Goal: Task Accomplishment & Management: Manage account settings

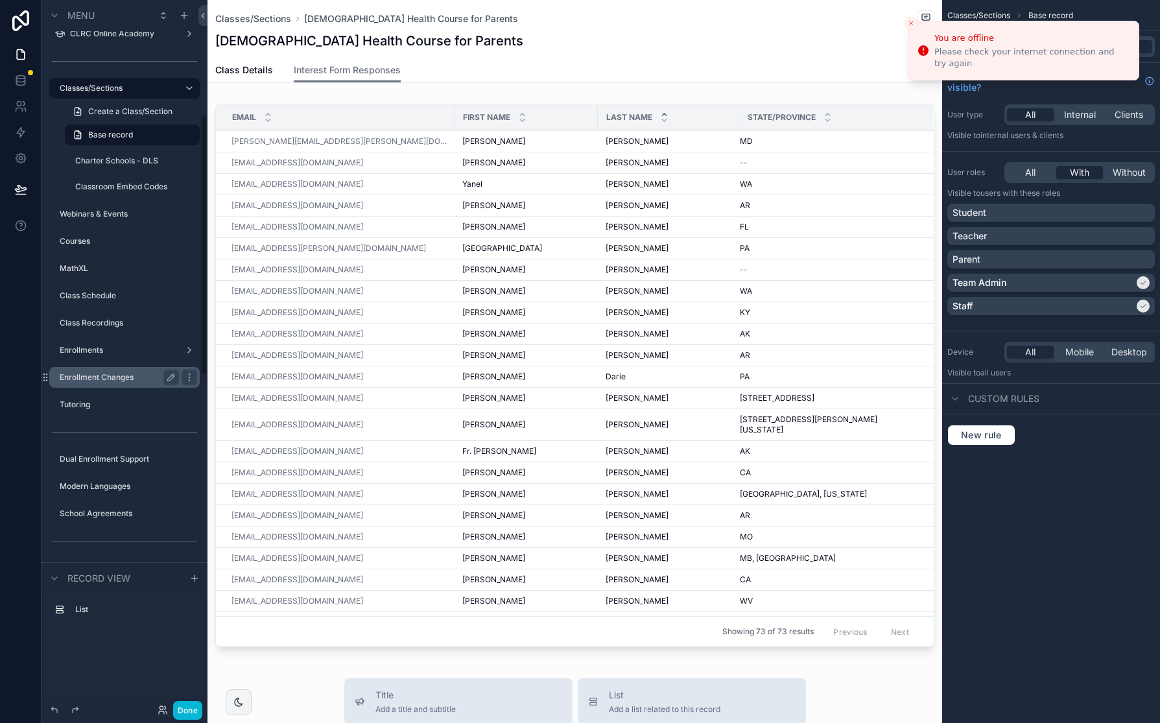
scroll to position [327, 0]
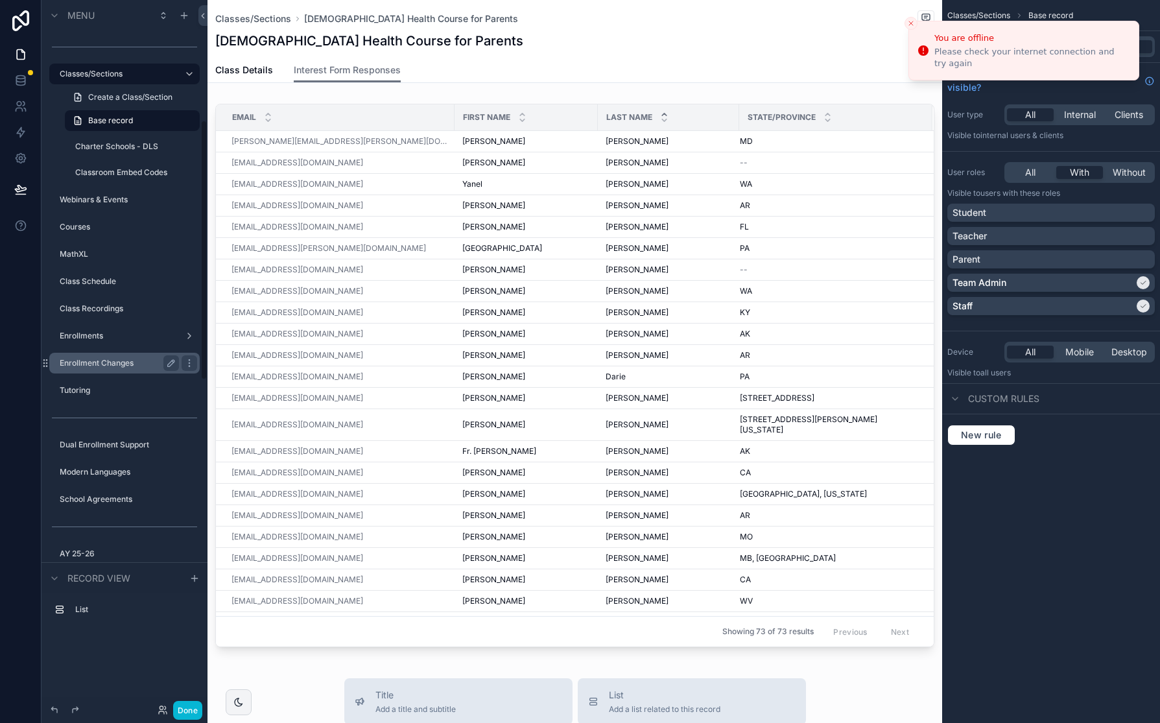
click at [126, 361] on label "Enrollment Changes" at bounding box center [117, 363] width 114 height 10
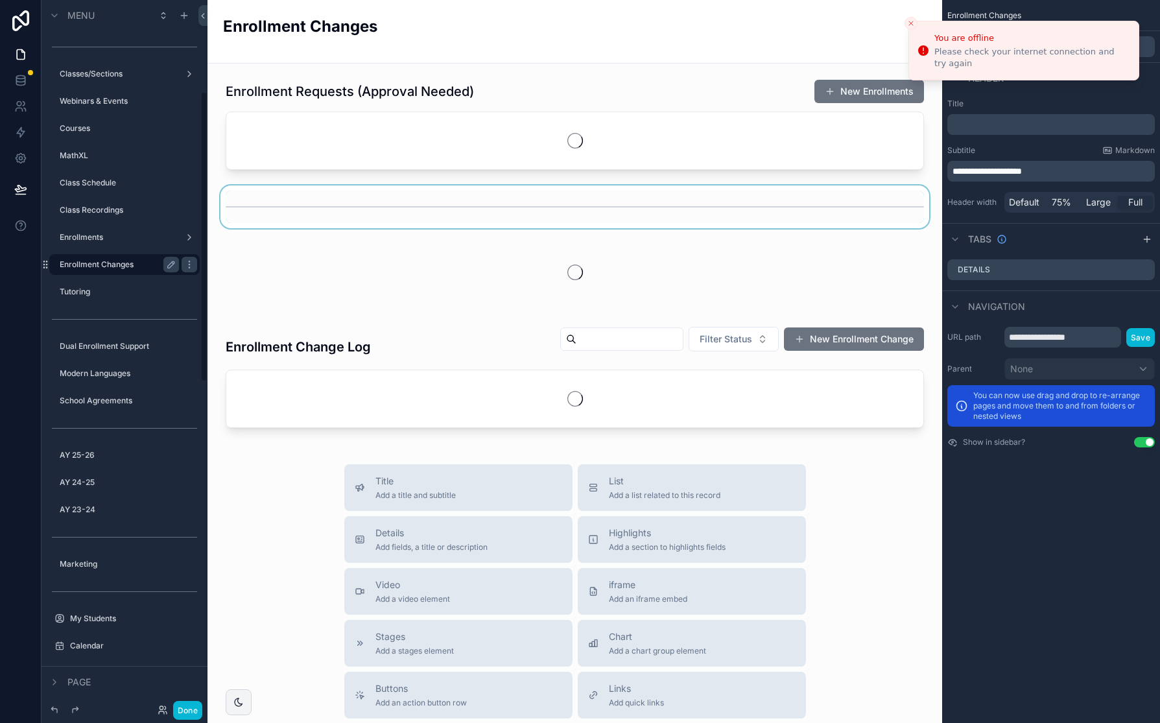
scroll to position [224, 0]
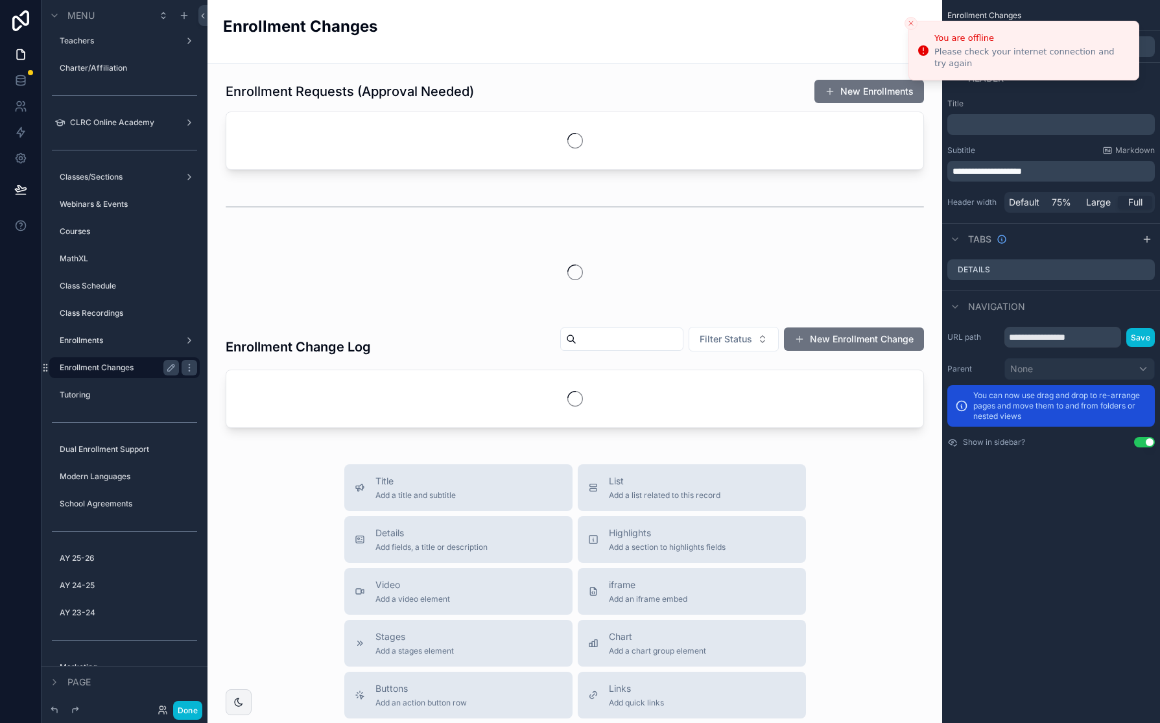
click at [913, 19] on icon "Close toast" at bounding box center [911, 23] width 8 height 8
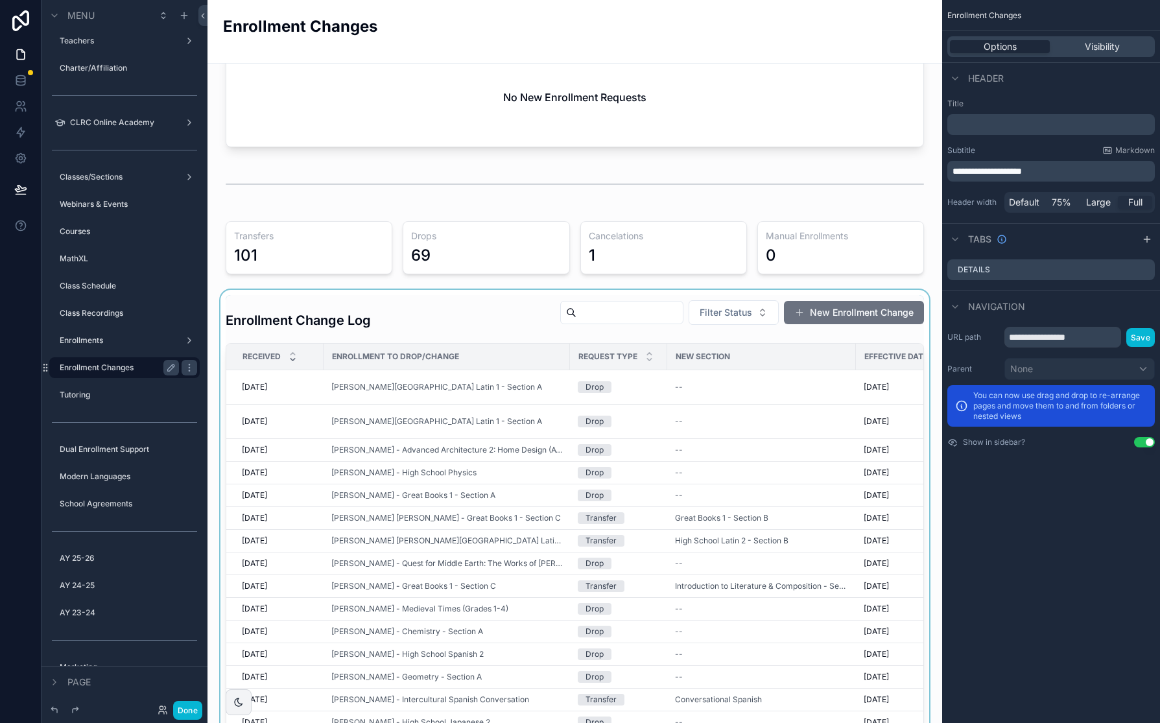
scroll to position [75, 0]
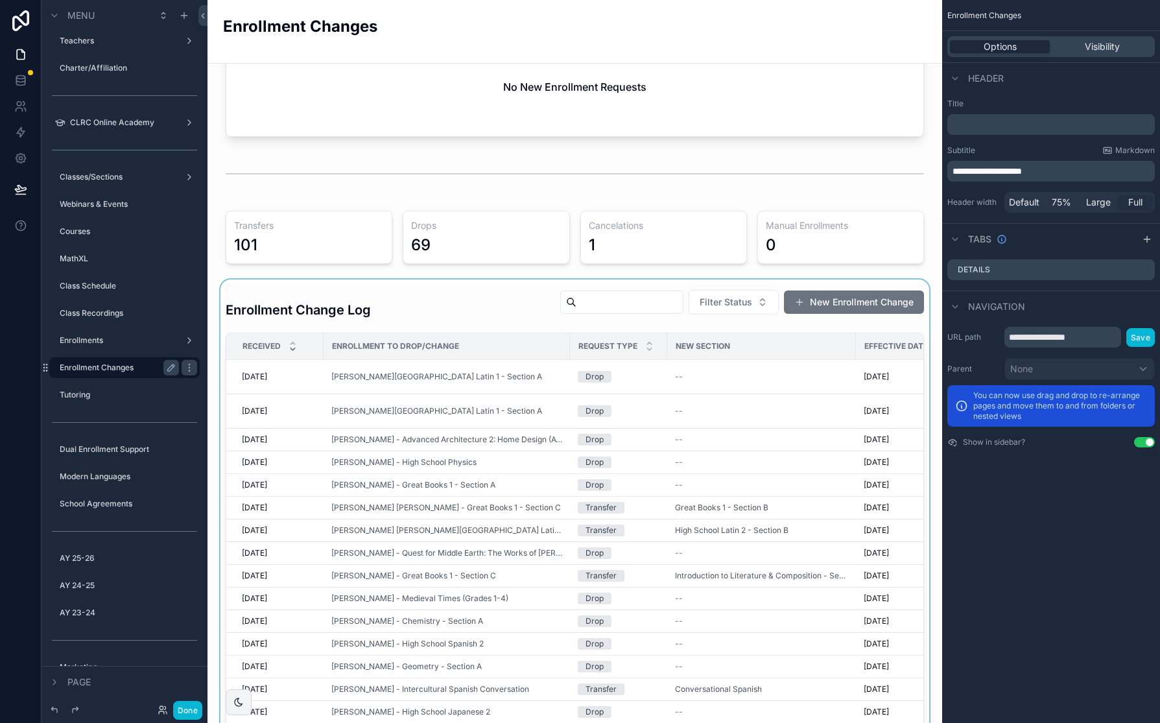
click at [490, 379] on div "scrollable content" at bounding box center [575, 580] width 714 height 602
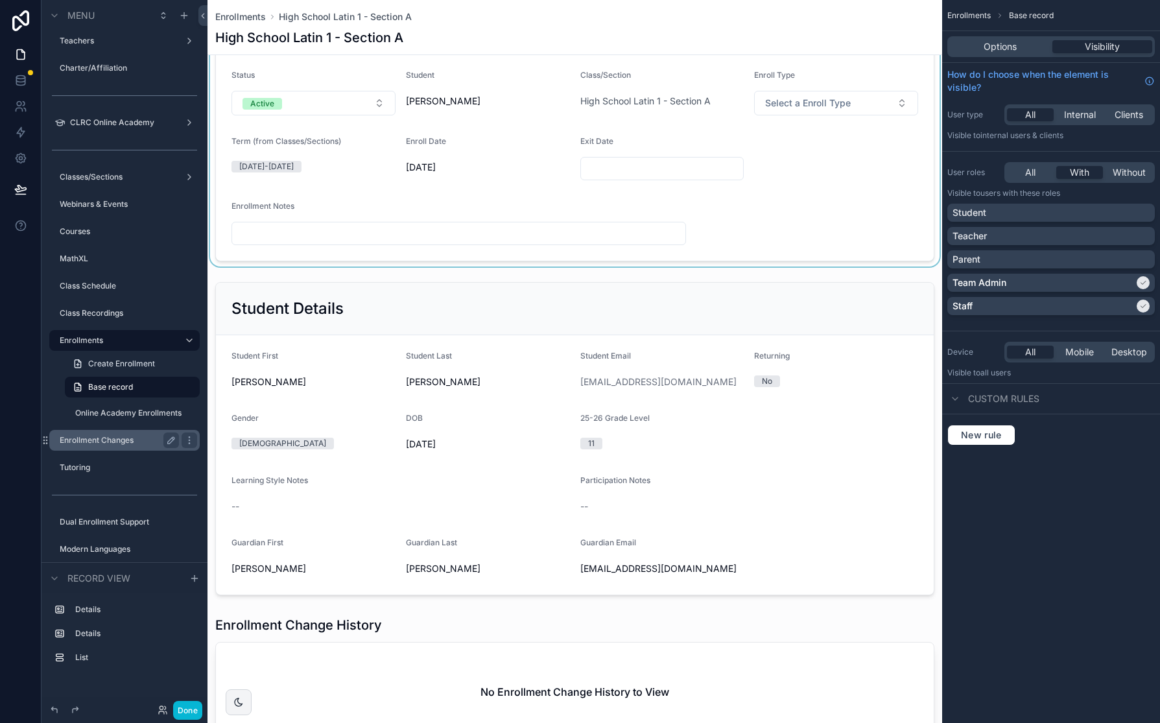
click at [371, 102] on div "scrollable content" at bounding box center [574, 131] width 735 height 270
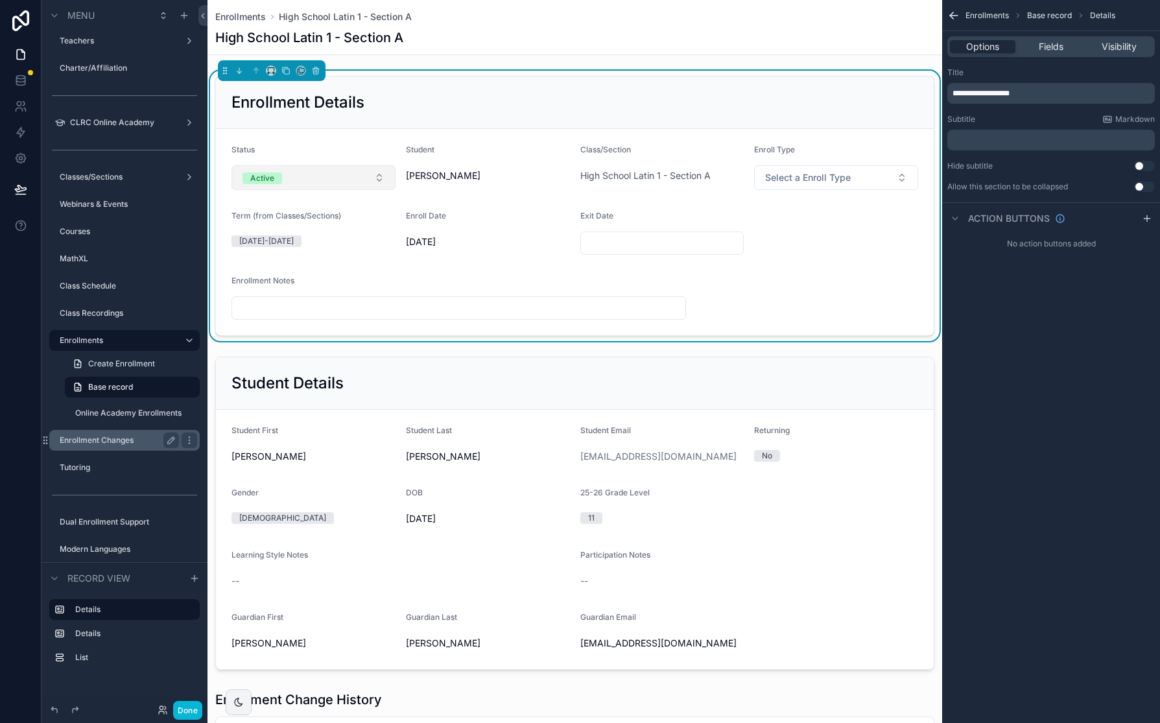
click at [313, 181] on button "Active" at bounding box center [313, 177] width 164 height 25
click at [403, 113] on div "Enrollment Details" at bounding box center [575, 103] width 718 height 53
click at [446, 100] on div "Enrollment Details" at bounding box center [574, 102] width 687 height 21
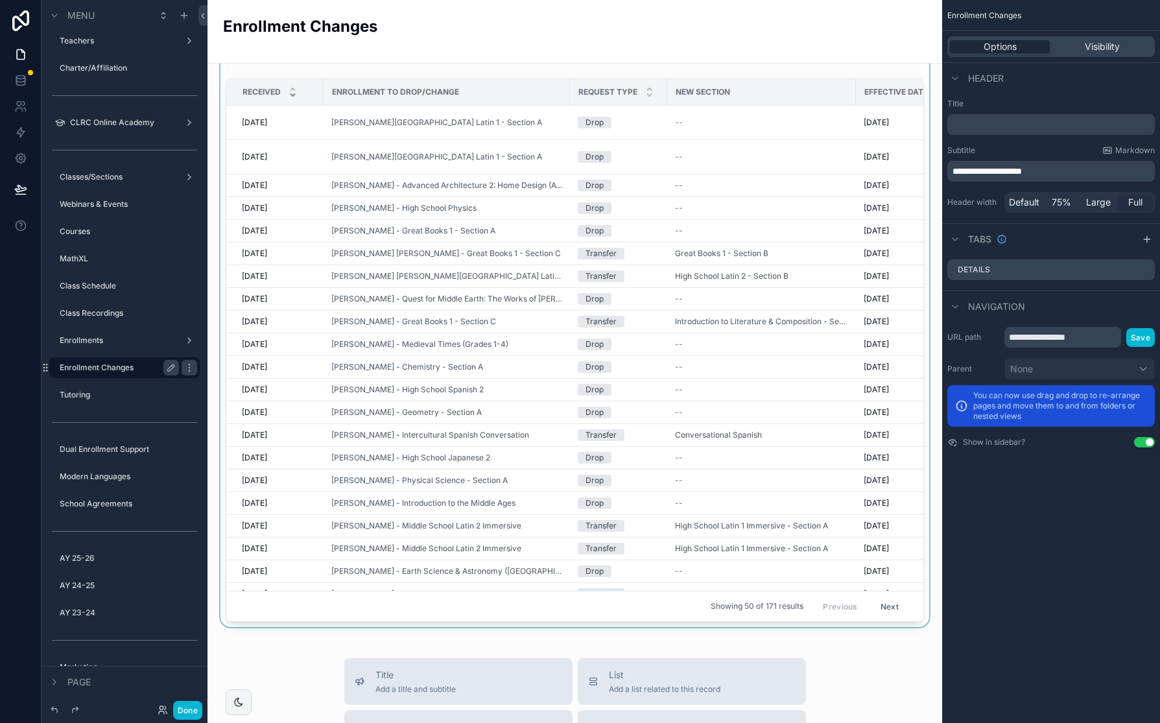
scroll to position [331, 0]
click at [888, 488] on button "Next" at bounding box center [889, 604] width 36 height 20
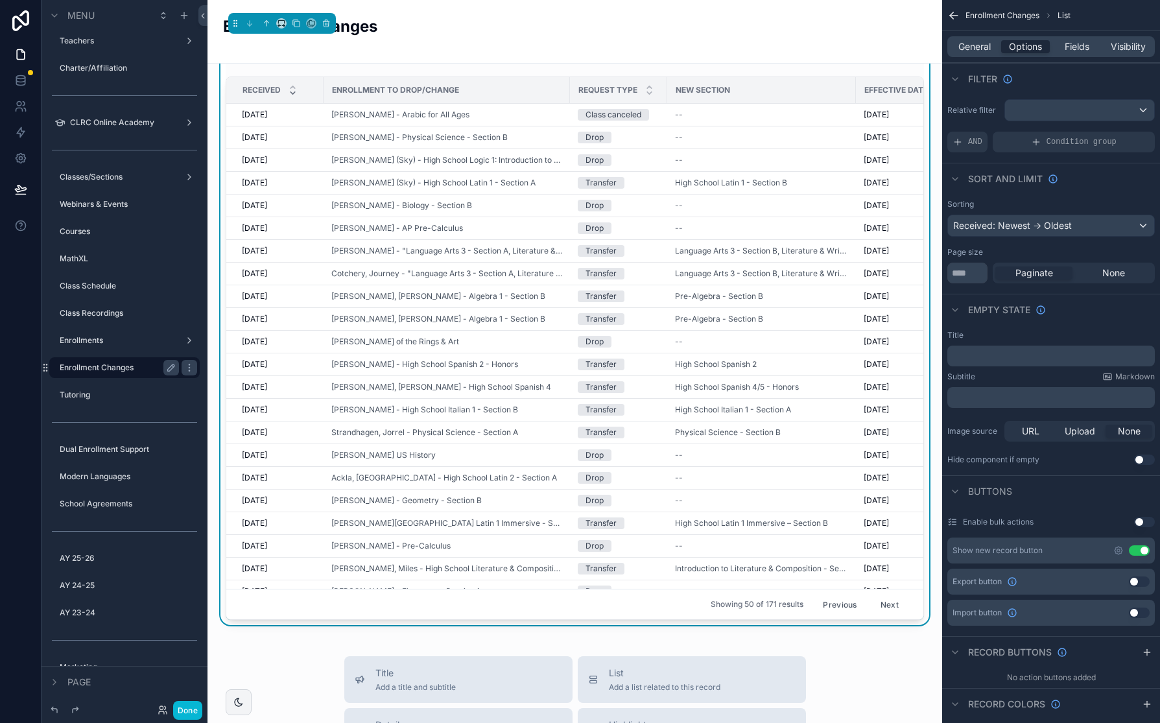
click at [888, 488] on button "Next" at bounding box center [889, 604] width 36 height 20
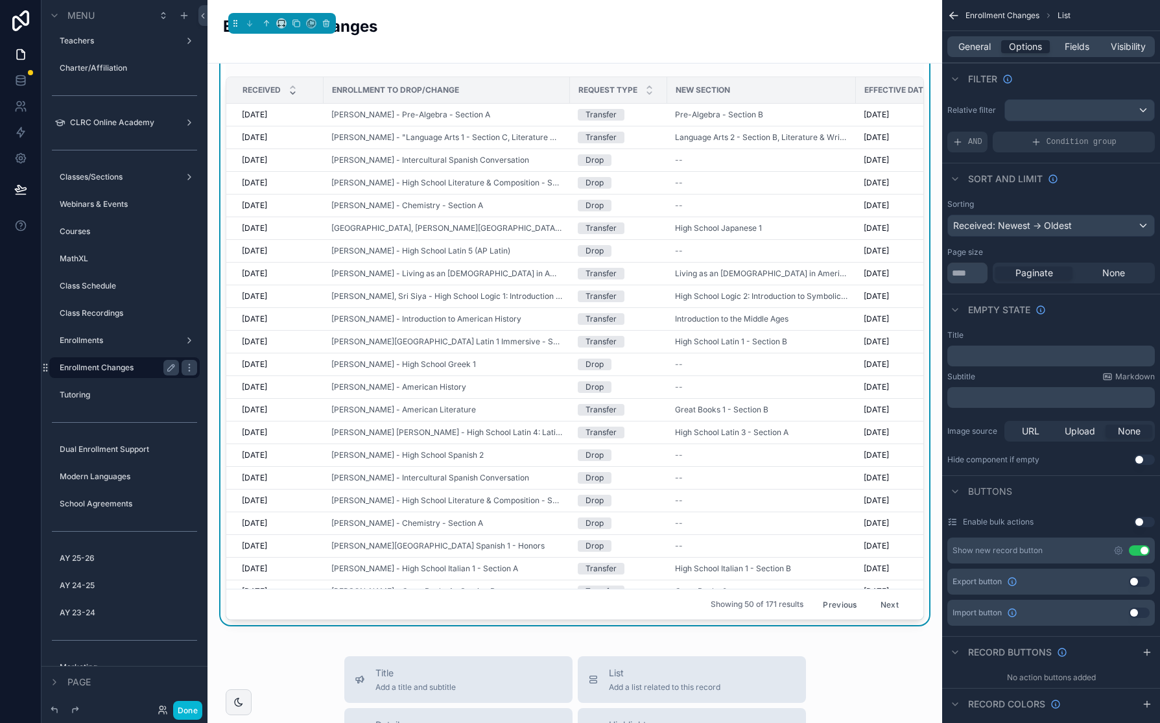
click at [497, 87] on div "Enrollment to Drop/Change" at bounding box center [446, 90] width 245 height 21
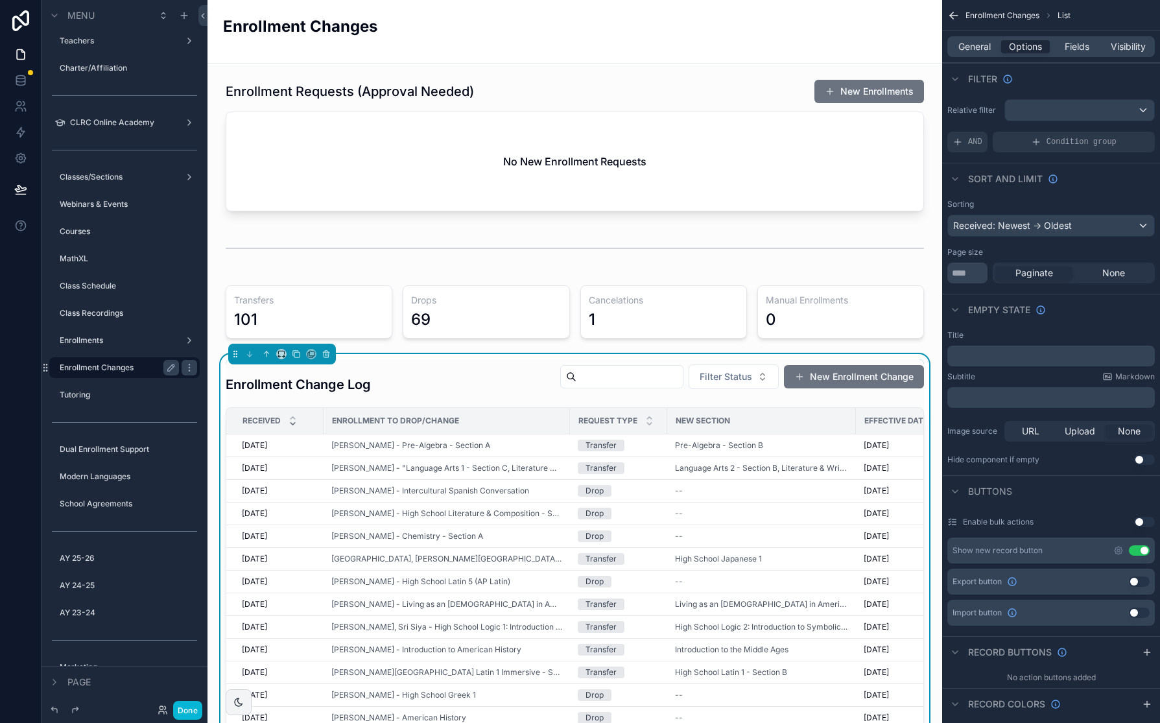
click at [658, 376] on input "scrollable content" at bounding box center [629, 377] width 106 height 18
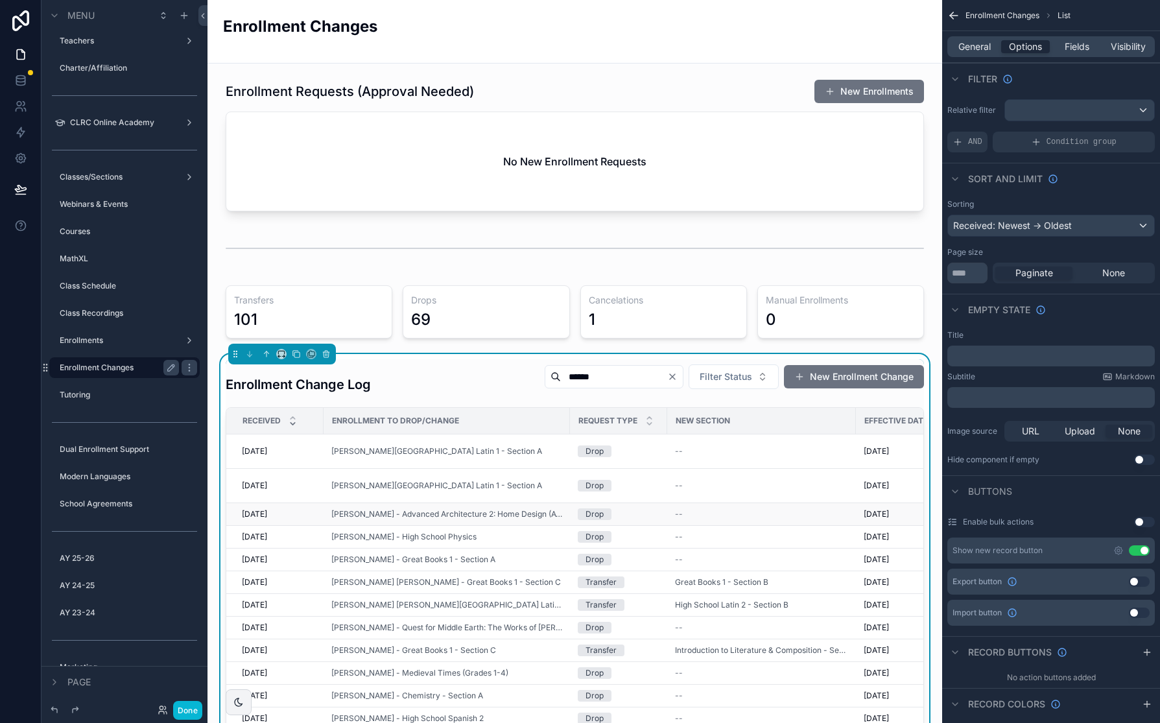
scroll to position [6, 0]
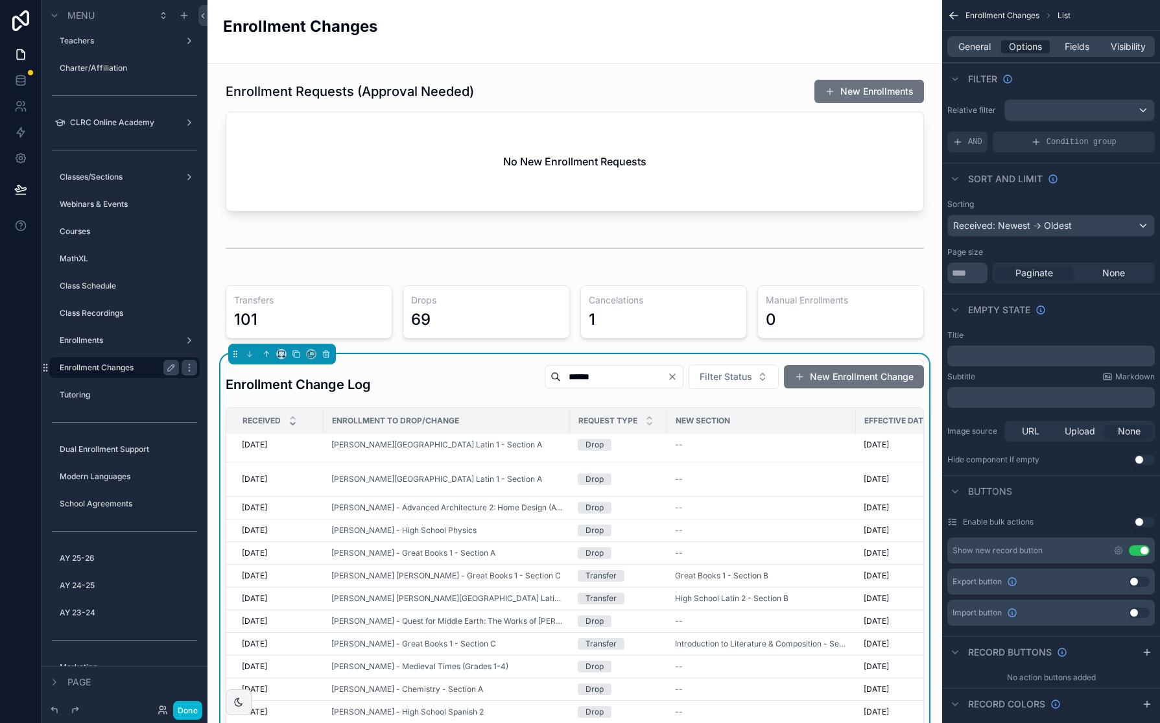
type input "******"
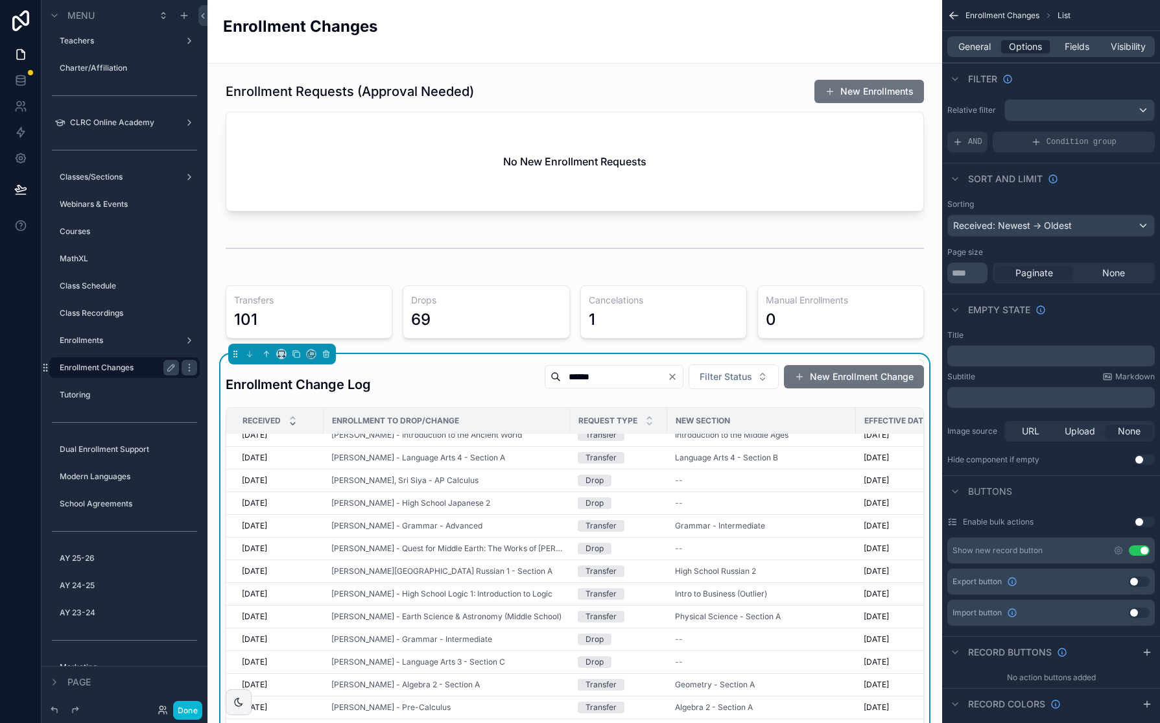
scroll to position [591, 0]
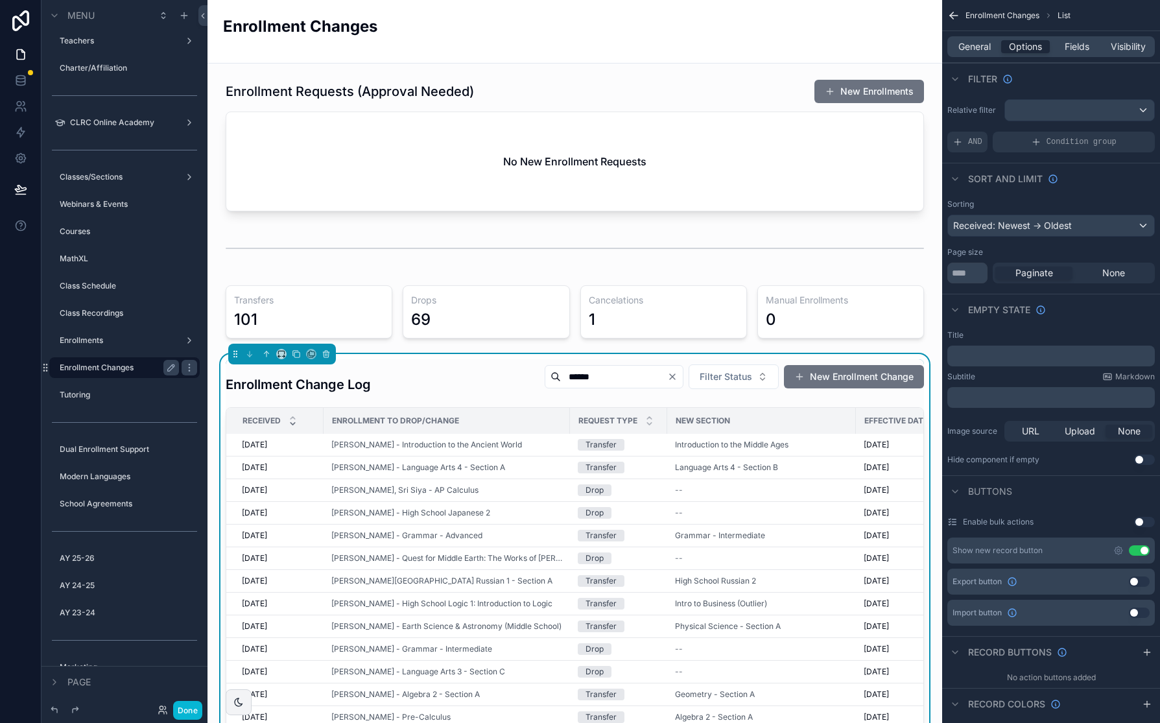
drag, startPoint x: 674, startPoint y: 376, endPoint x: 652, endPoint y: 382, distance: 22.8
click at [674, 377] on icon "Clear" at bounding box center [672, 376] width 10 height 10
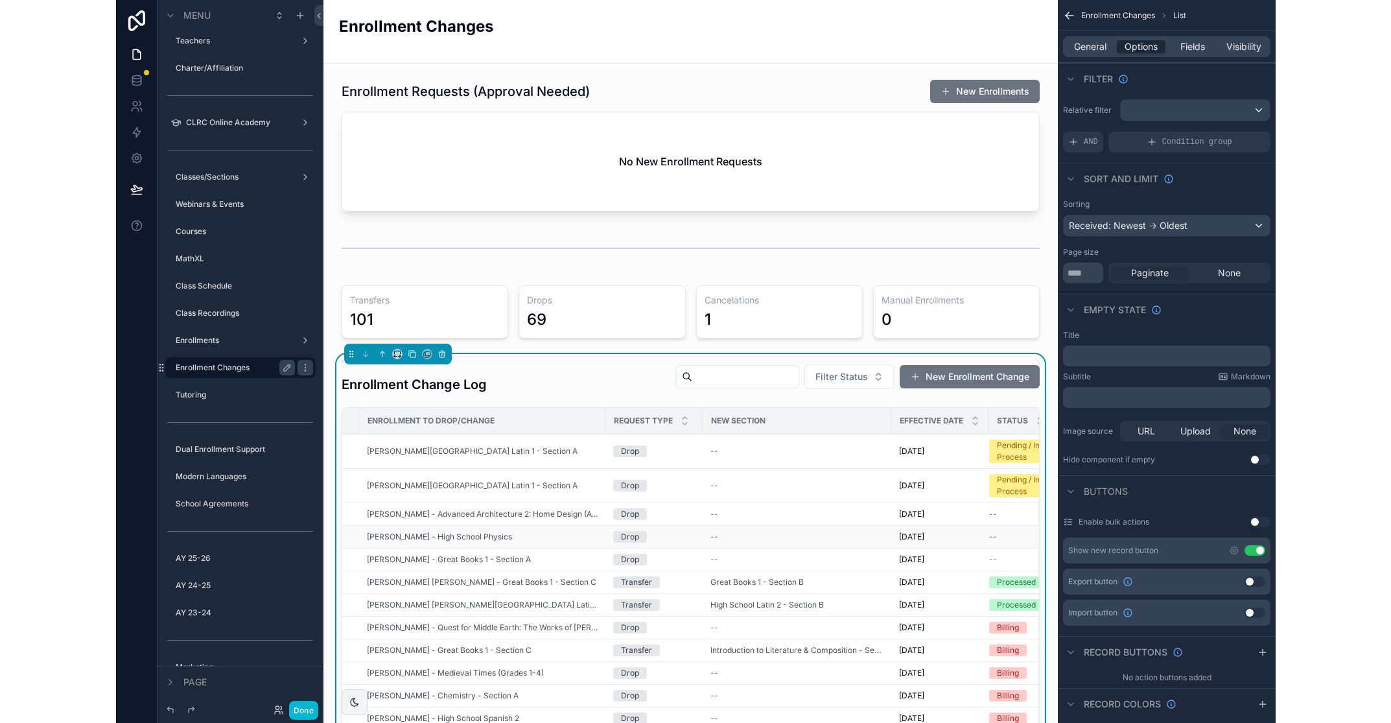
scroll to position [0, 82]
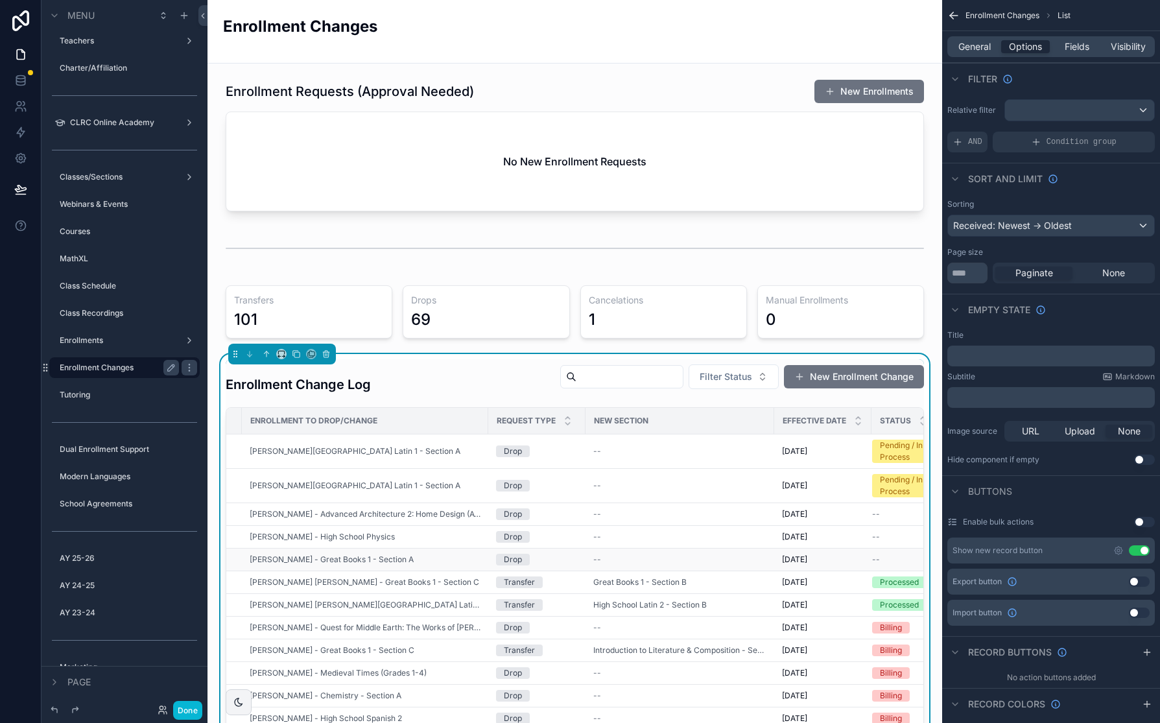
click at [556, 488] on div "Drop" at bounding box center [537, 560] width 82 height 12
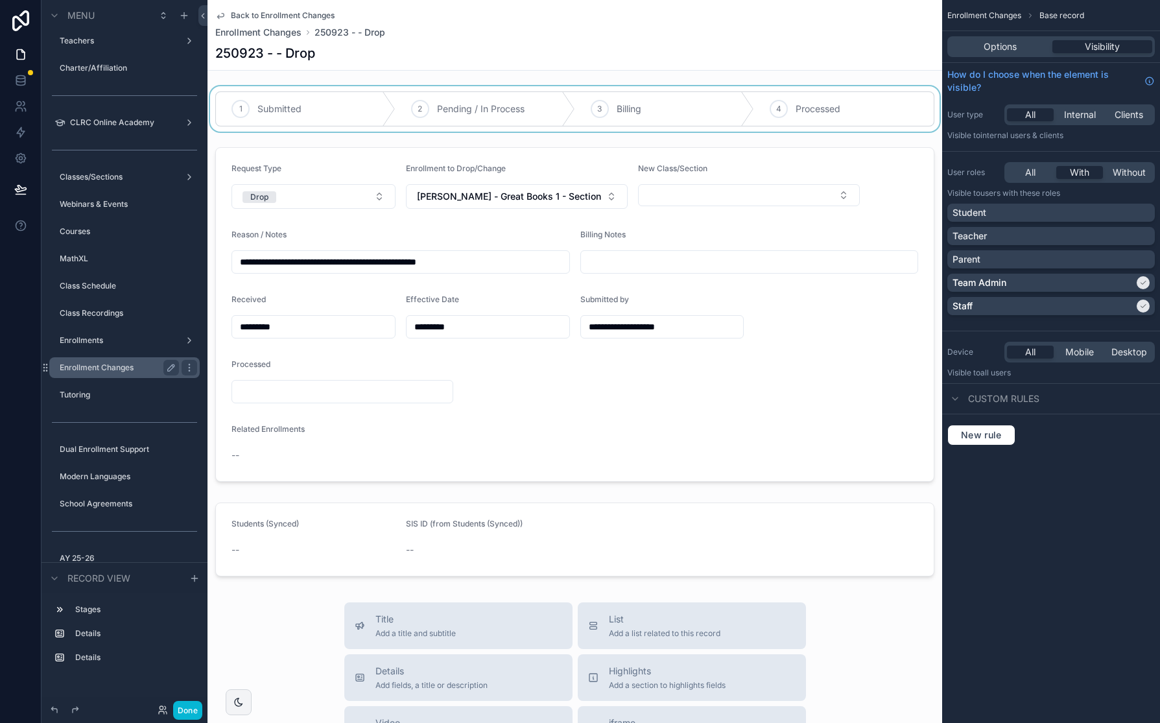
click at [653, 110] on div "scrollable content" at bounding box center [574, 108] width 735 height 45
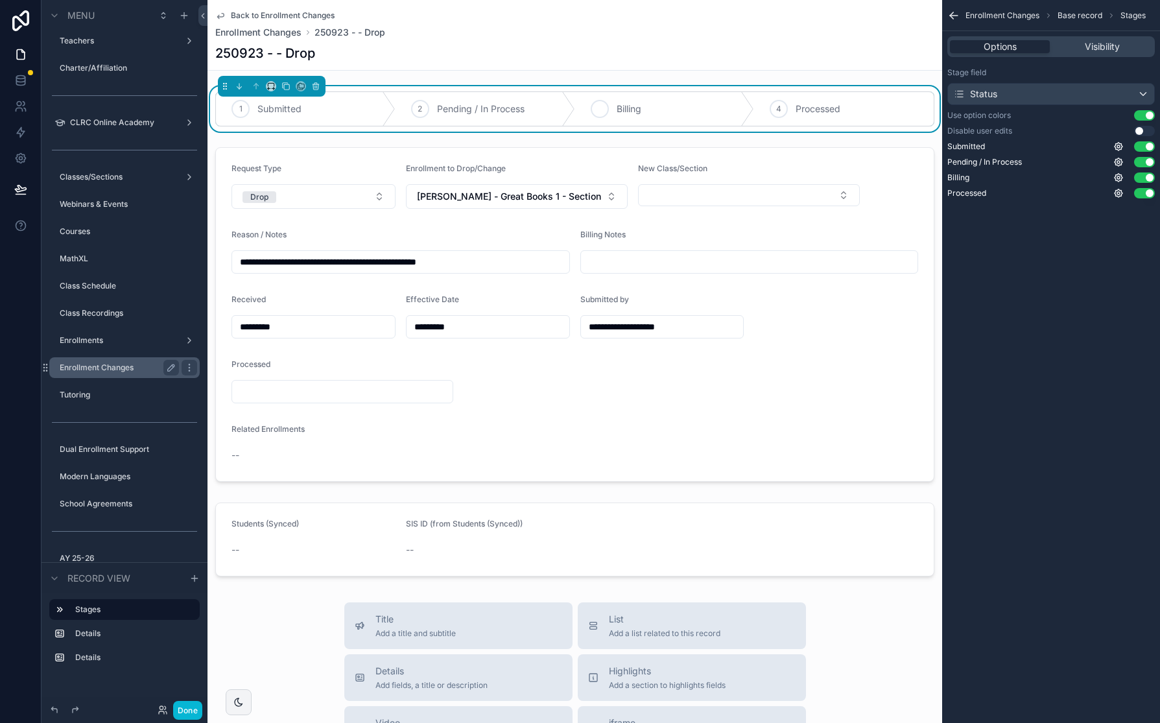
click at [611, 113] on div "3 Billing" at bounding box center [665, 109] width 180 height 34
click at [270, 13] on span "Back to Enrollment Changes" at bounding box center [283, 15] width 104 height 10
